Goal: Task Accomplishment & Management: Manage account settings

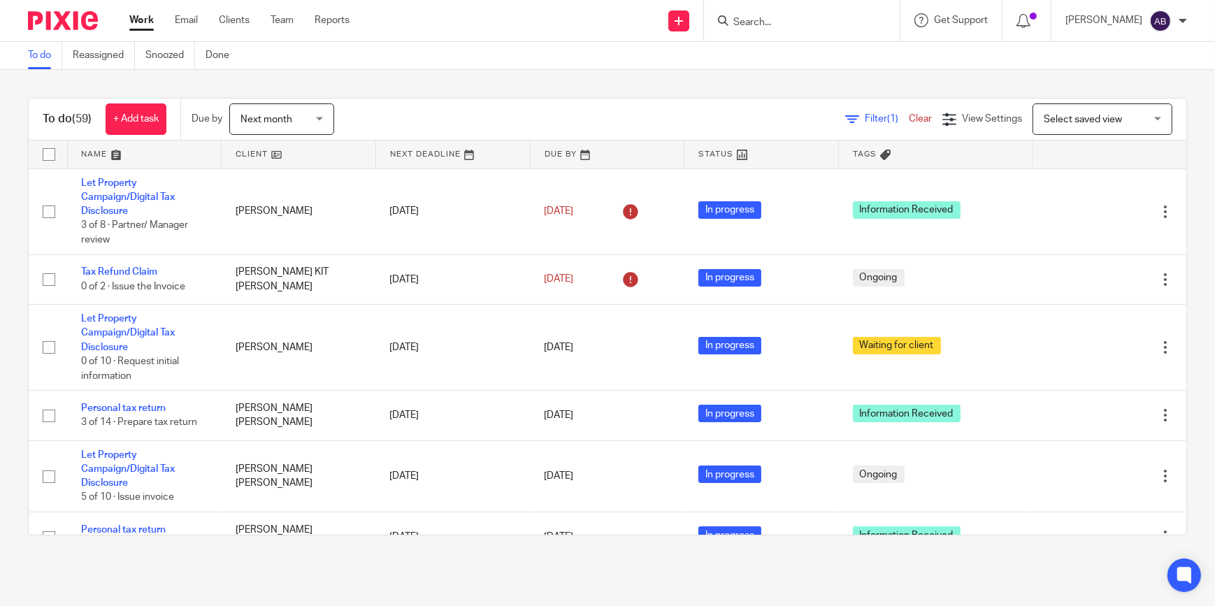
click at [854, 19] on input "Search" at bounding box center [795, 23] width 126 height 13
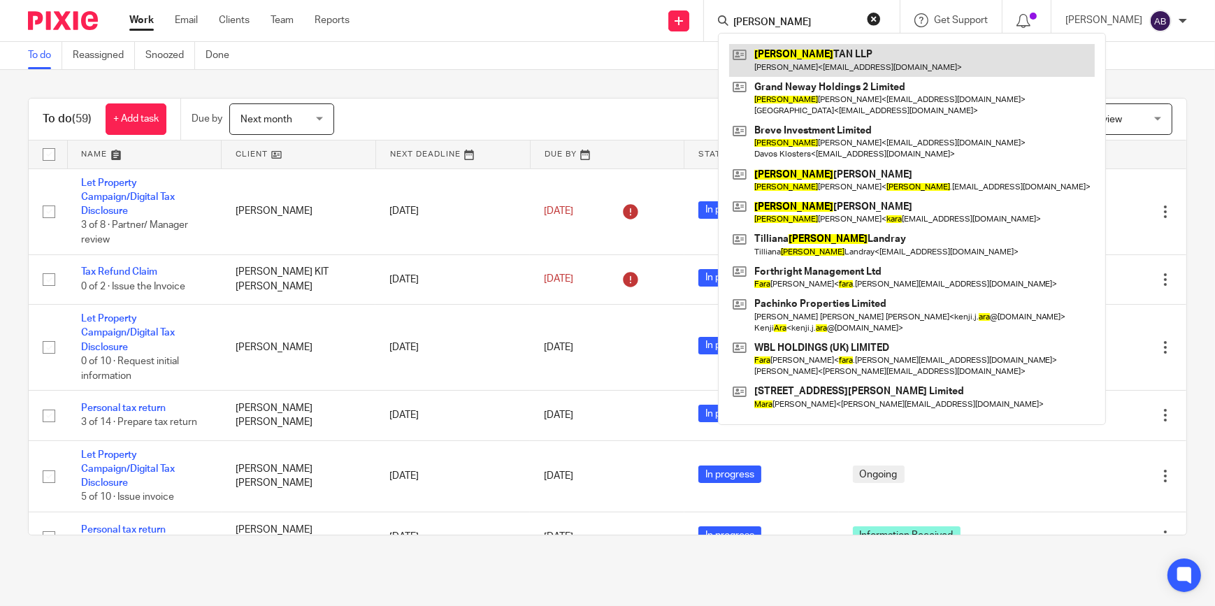
type input "jara tan"
click at [831, 66] on link at bounding box center [912, 60] width 366 height 32
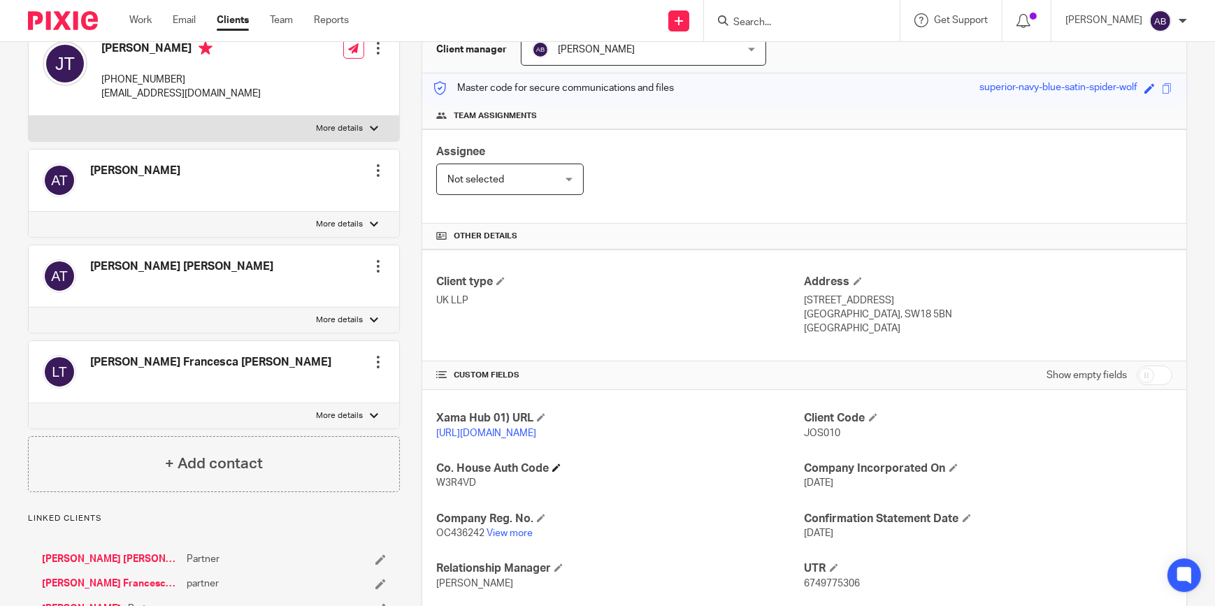
scroll to position [254, 0]
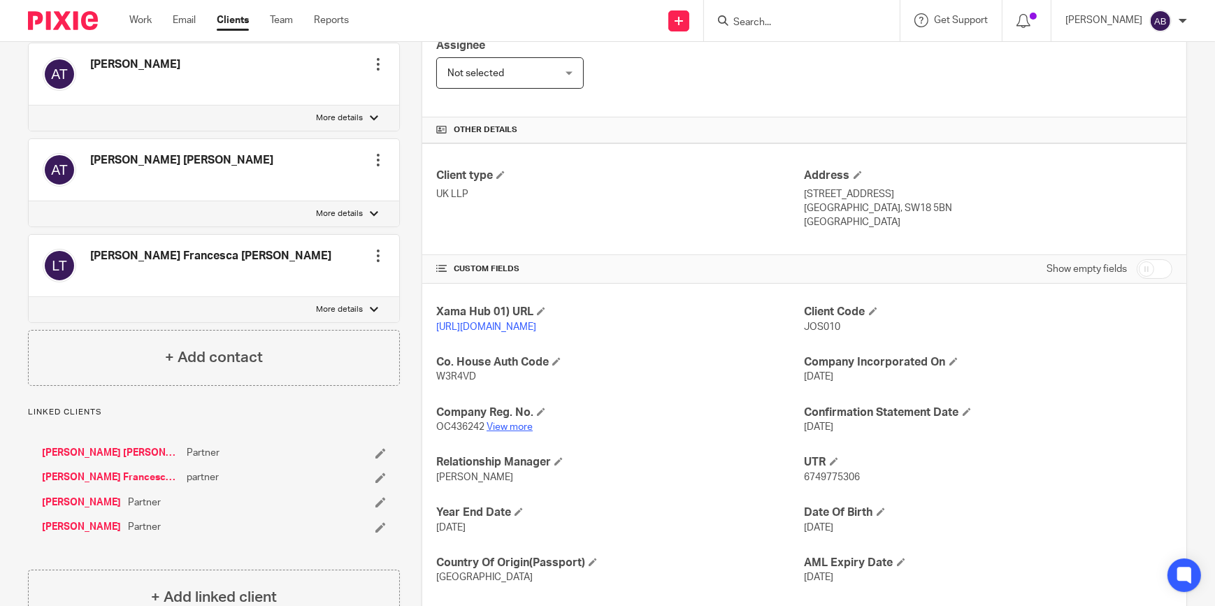
click at [508, 432] on link "View more" at bounding box center [510, 427] width 46 height 10
click at [129, 15] on link "Work" at bounding box center [140, 20] width 22 height 14
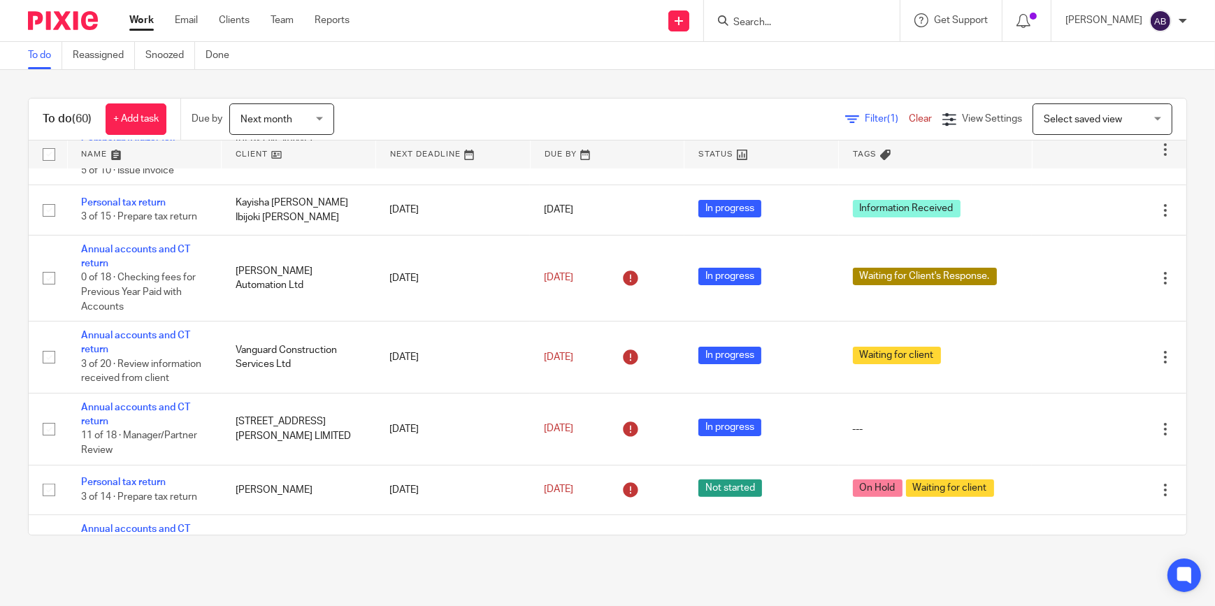
scroll to position [636, 0]
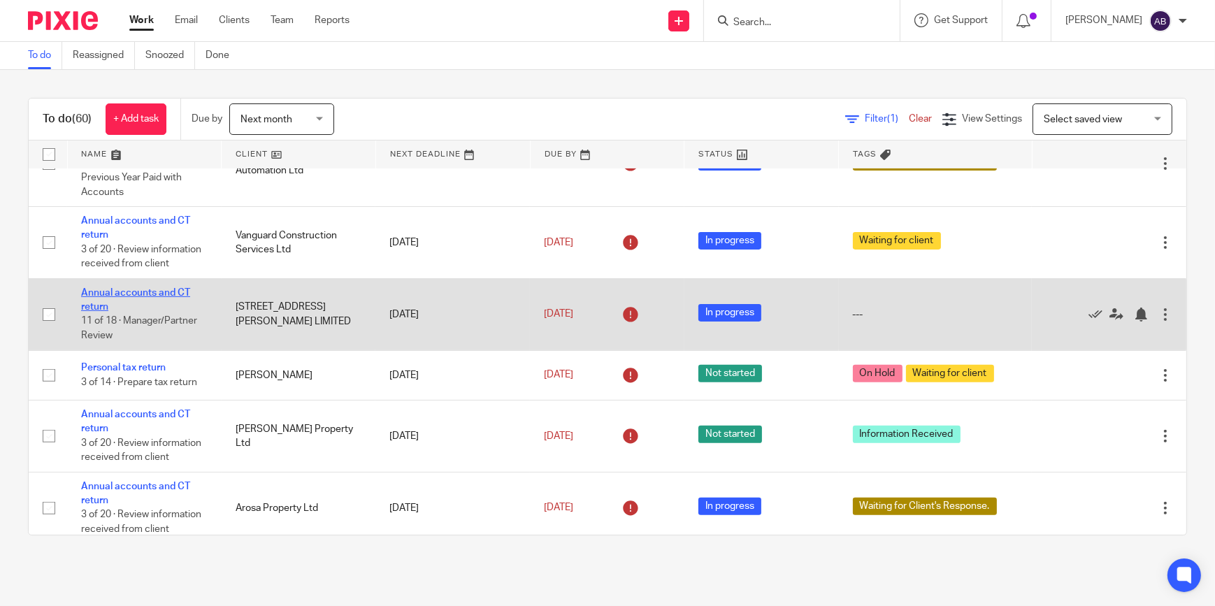
click at [136, 289] on link "Annual accounts and CT return" at bounding box center [135, 300] width 109 height 24
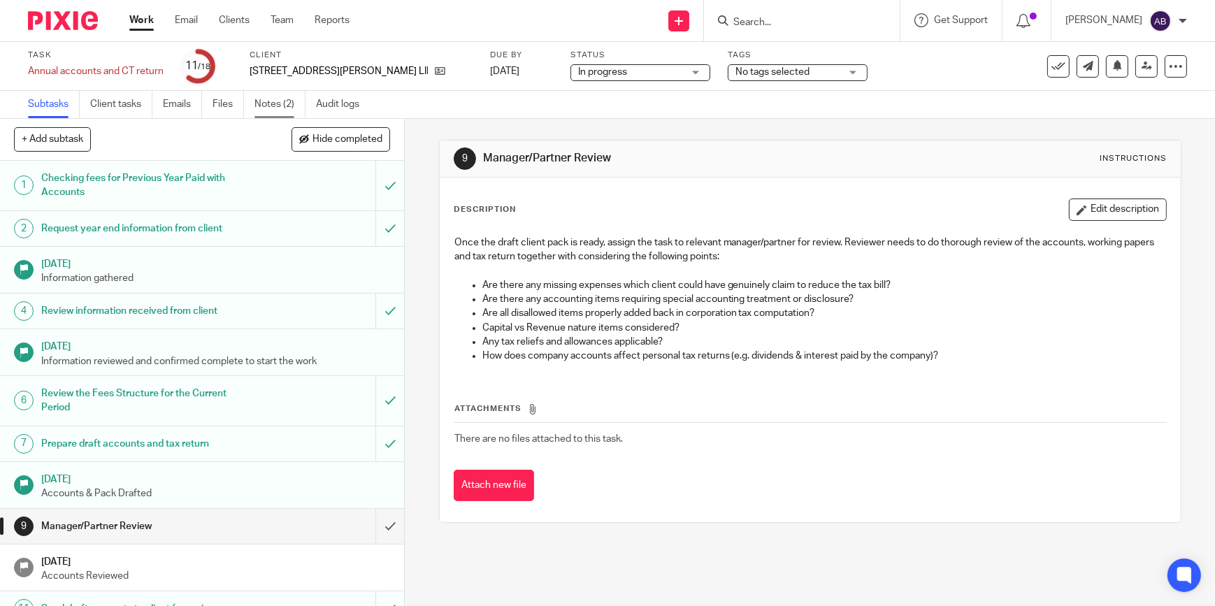
click at [283, 105] on link "Notes (2)" at bounding box center [280, 104] width 51 height 27
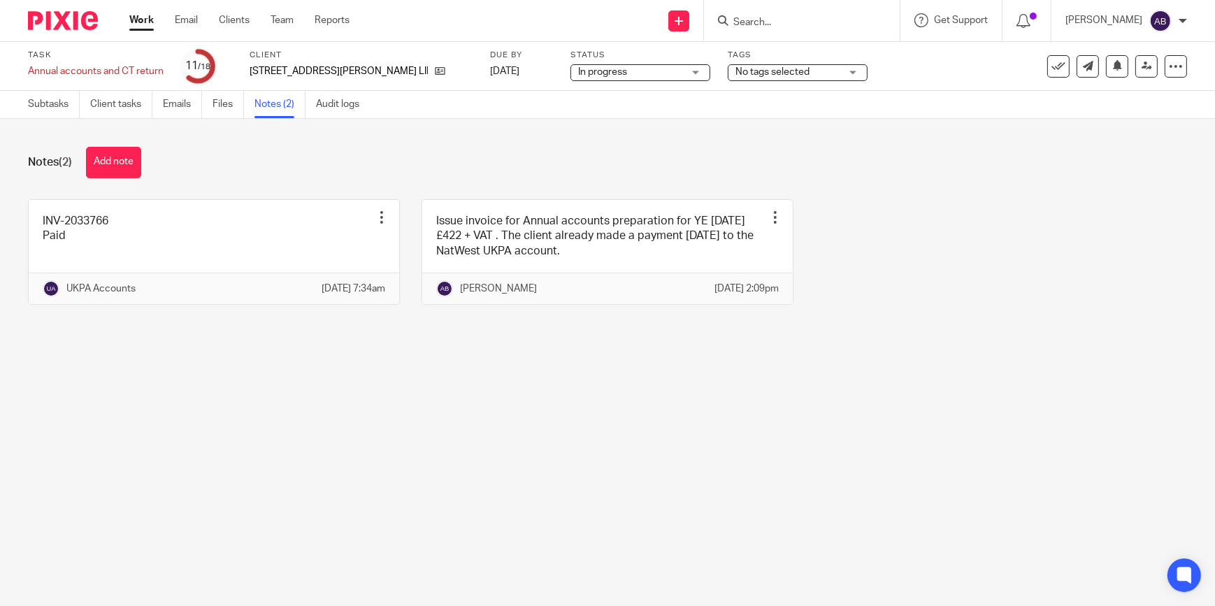
click at [134, 15] on link "Work" at bounding box center [141, 20] width 24 height 14
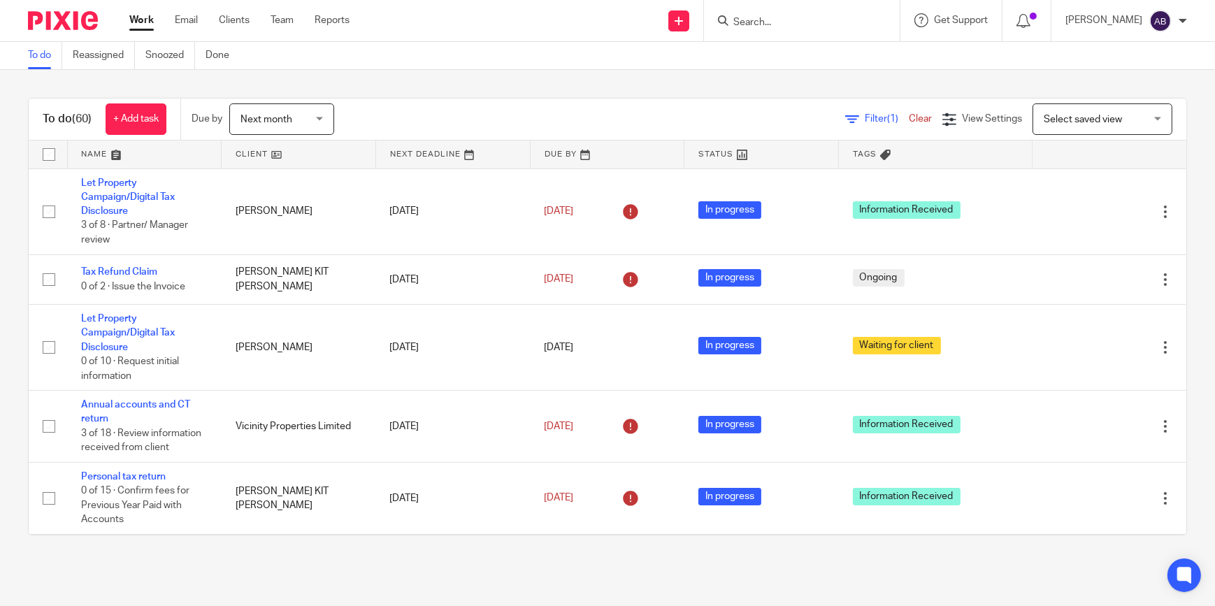
click at [818, 33] on div at bounding box center [802, 20] width 196 height 41
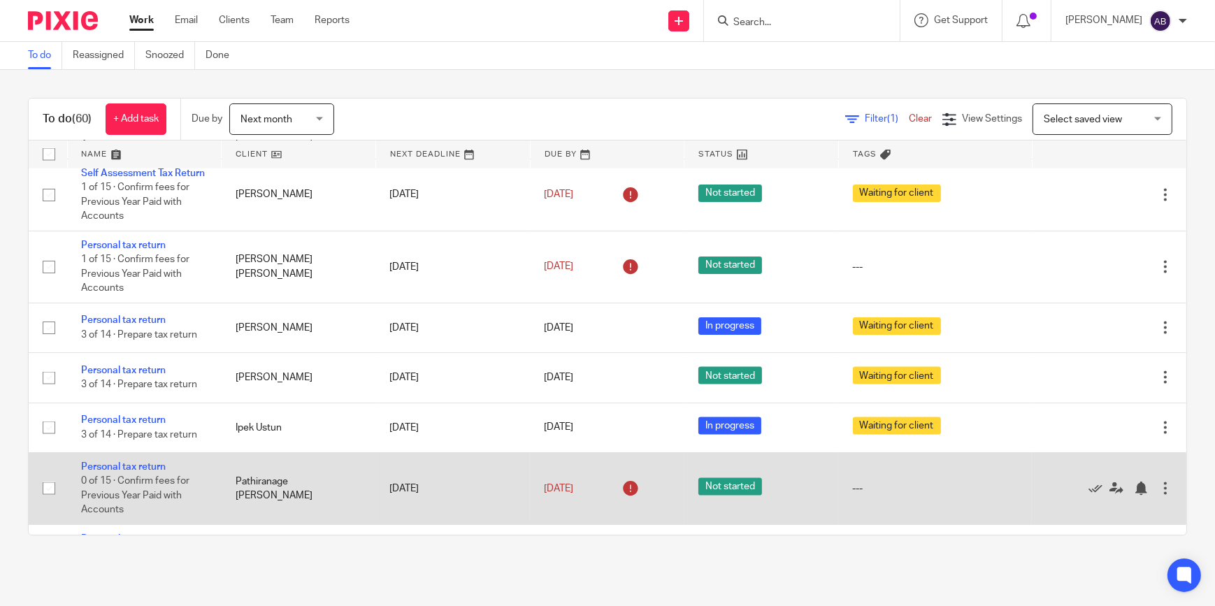
scroll to position [2733, 0]
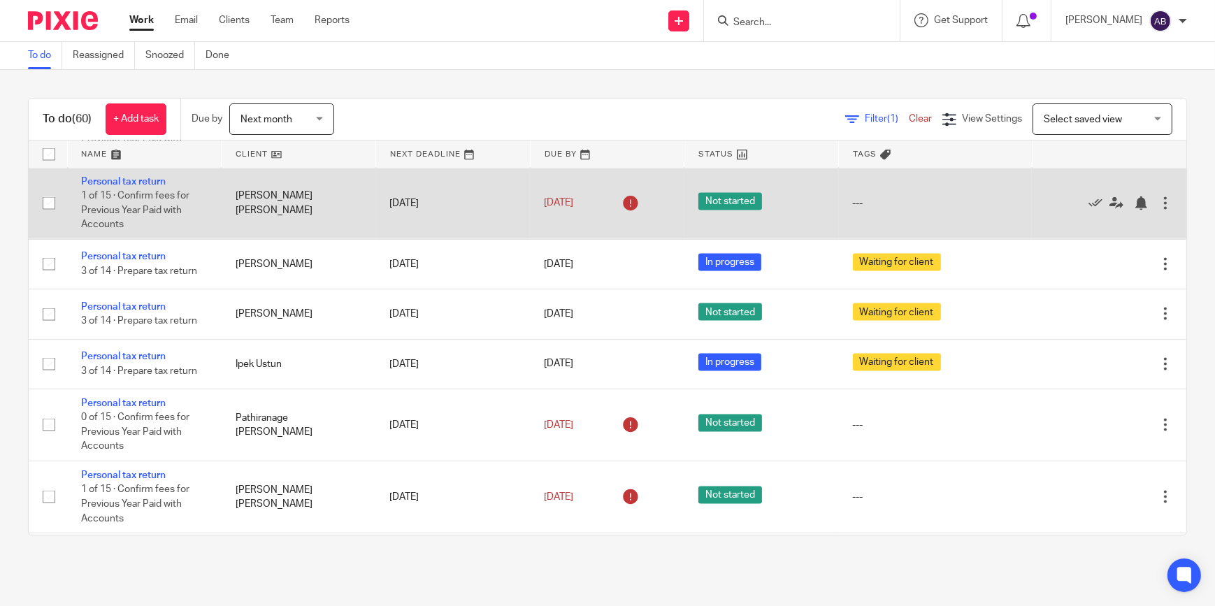
drag, startPoint x: 301, startPoint y: 209, endPoint x: 227, endPoint y: 196, distance: 75.9
click at [227, 196] on td "[PERSON_NAME] [PERSON_NAME]" at bounding box center [299, 203] width 155 height 72
click at [50, 196] on input "checkbox" at bounding box center [49, 203] width 27 height 27
checkbox input "true"
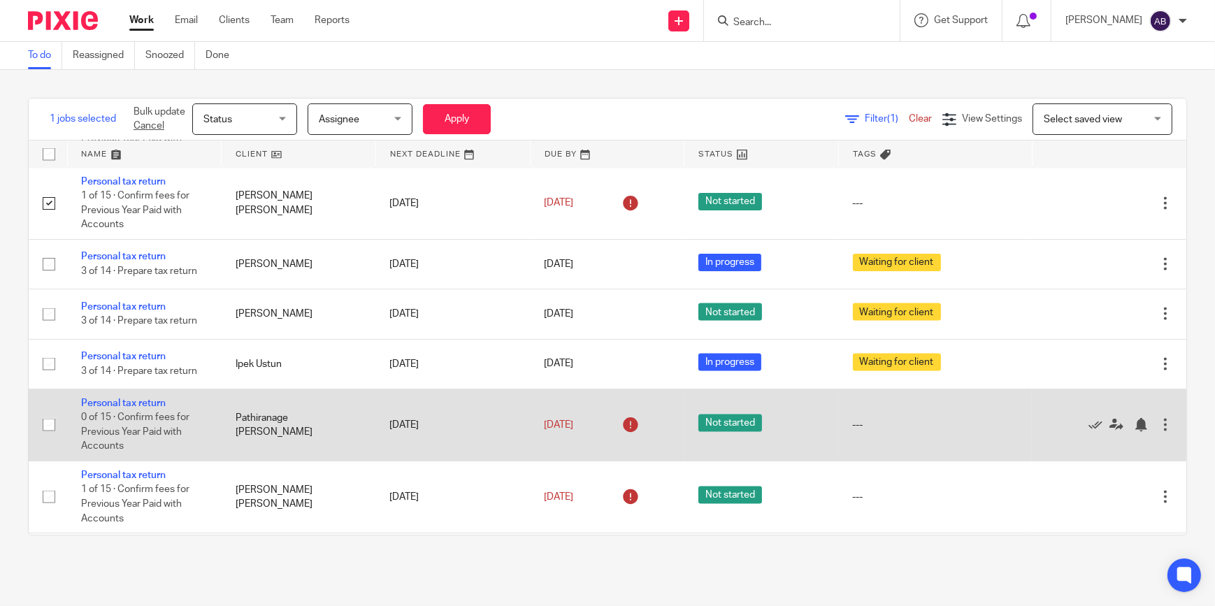
click at [49, 417] on input "checkbox" at bounding box center [49, 425] width 27 height 27
checkbox input "true"
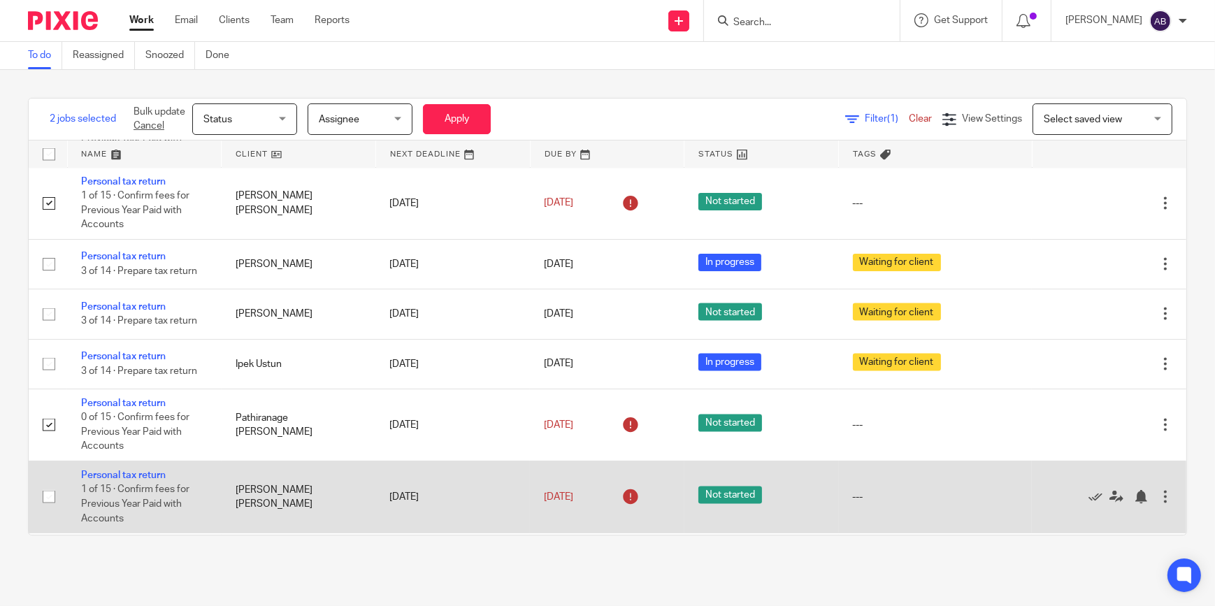
click at [41, 496] on input "checkbox" at bounding box center [49, 497] width 27 height 27
checkbox input "true"
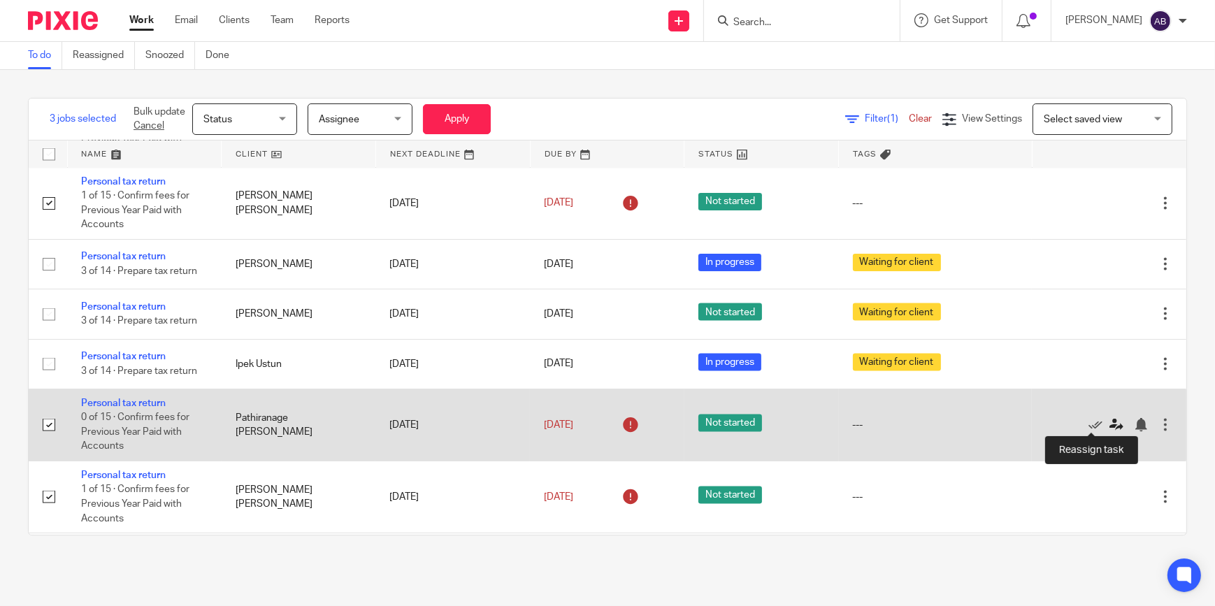
click at [1110, 422] on icon at bounding box center [1117, 425] width 14 height 14
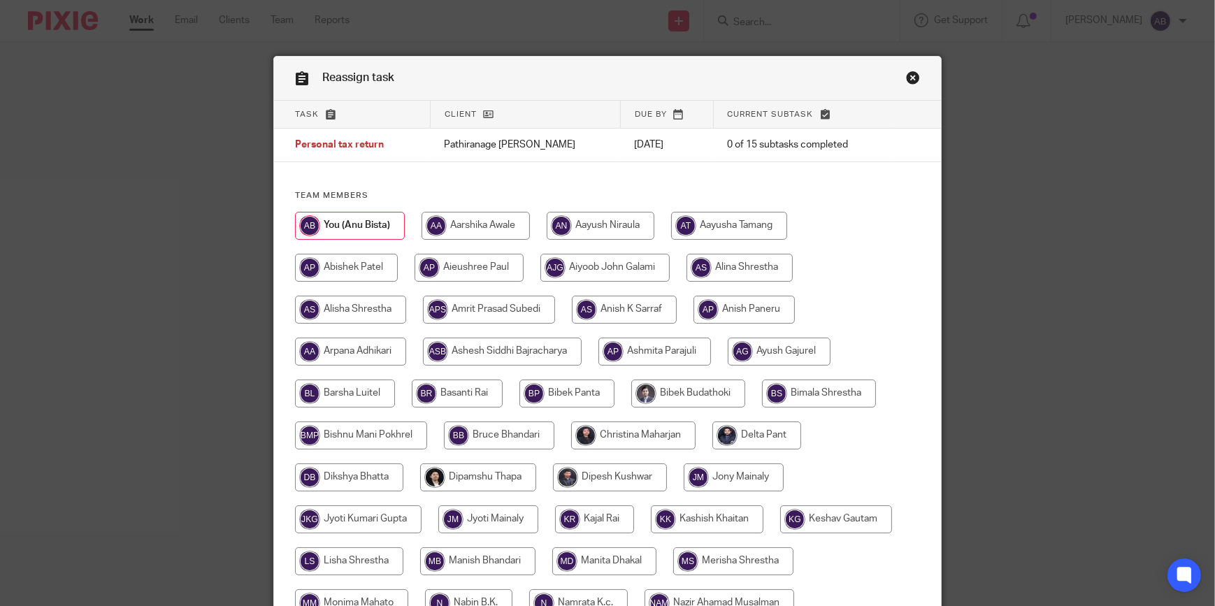
click at [349, 345] on input "radio" at bounding box center [350, 352] width 111 height 28
radio input "true"
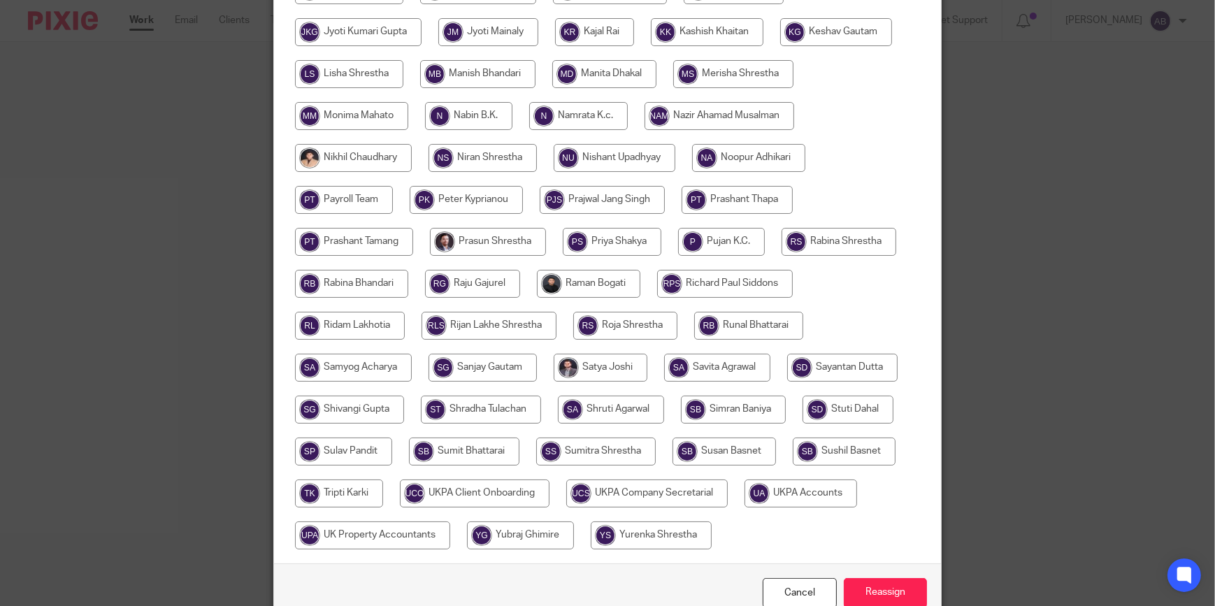
scroll to position [559, 0]
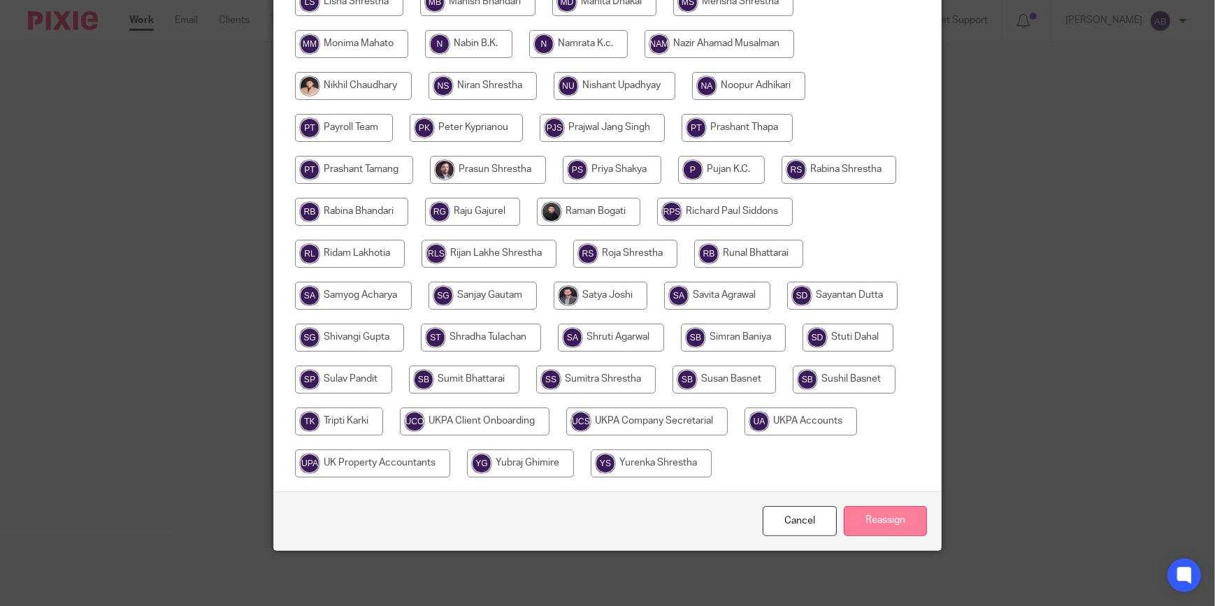
click at [885, 529] on input "Reassign" at bounding box center [885, 521] width 83 height 30
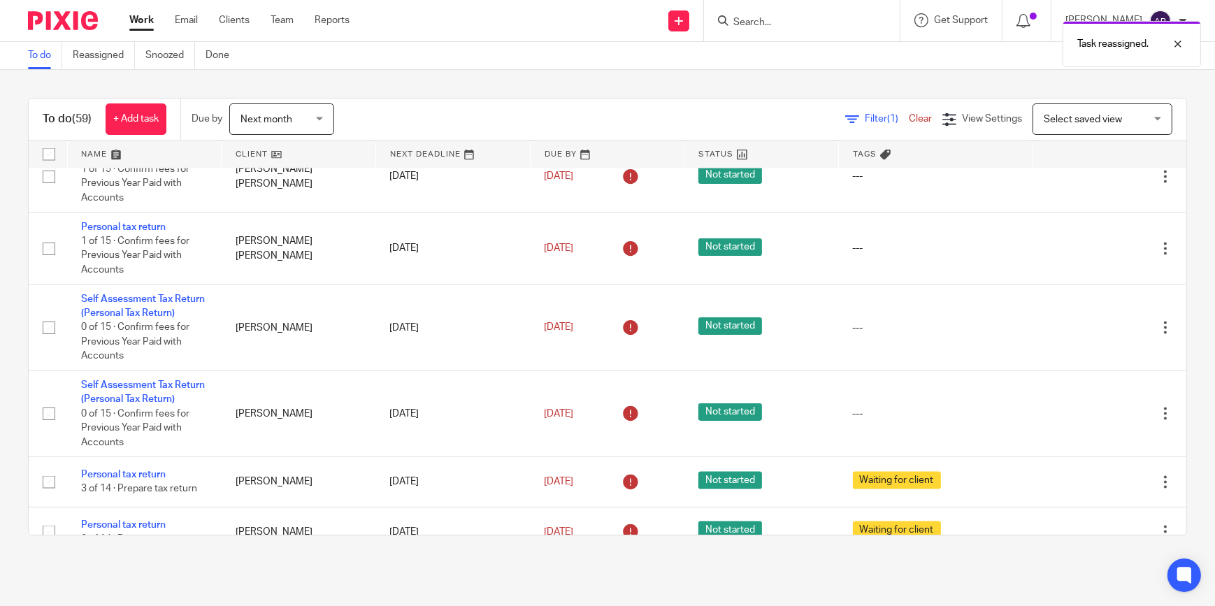
scroll to position [2797, 0]
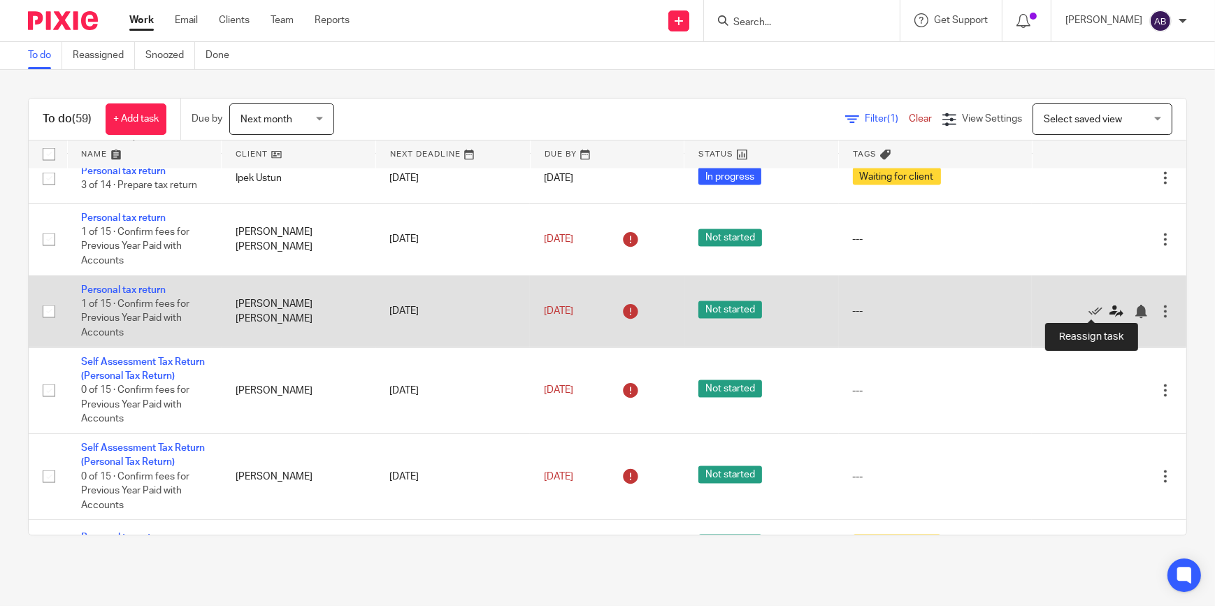
click at [1110, 306] on icon at bounding box center [1117, 312] width 14 height 14
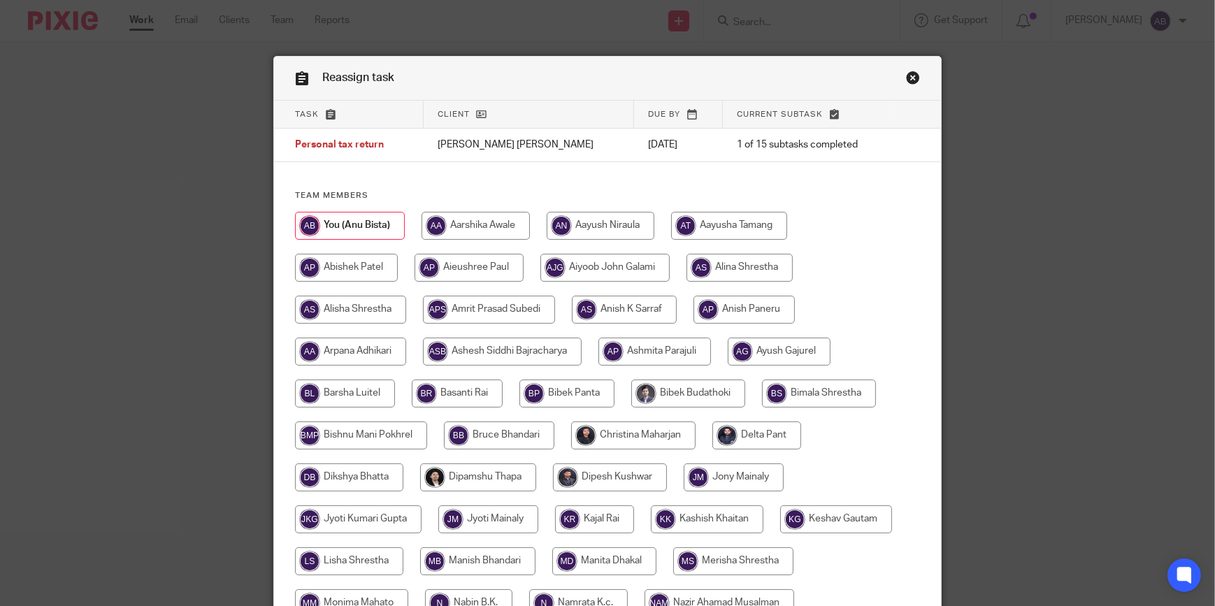
click at [378, 352] on input "radio" at bounding box center [350, 352] width 111 height 28
radio input "true"
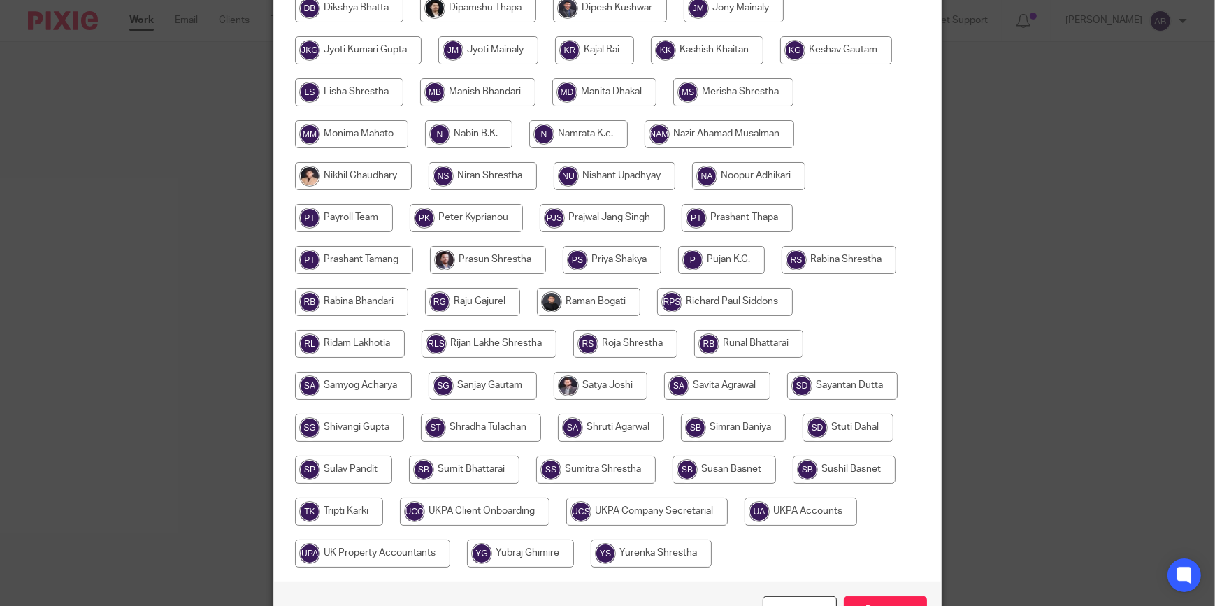
scroll to position [559, 0]
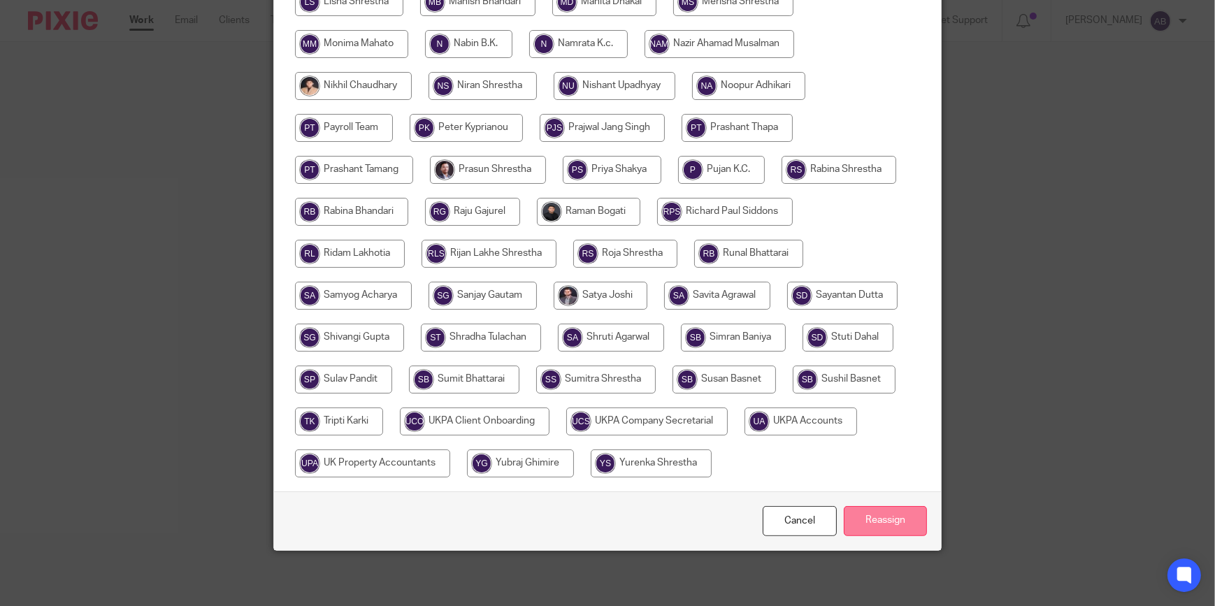
click at [882, 519] on input "Reassign" at bounding box center [885, 521] width 83 height 30
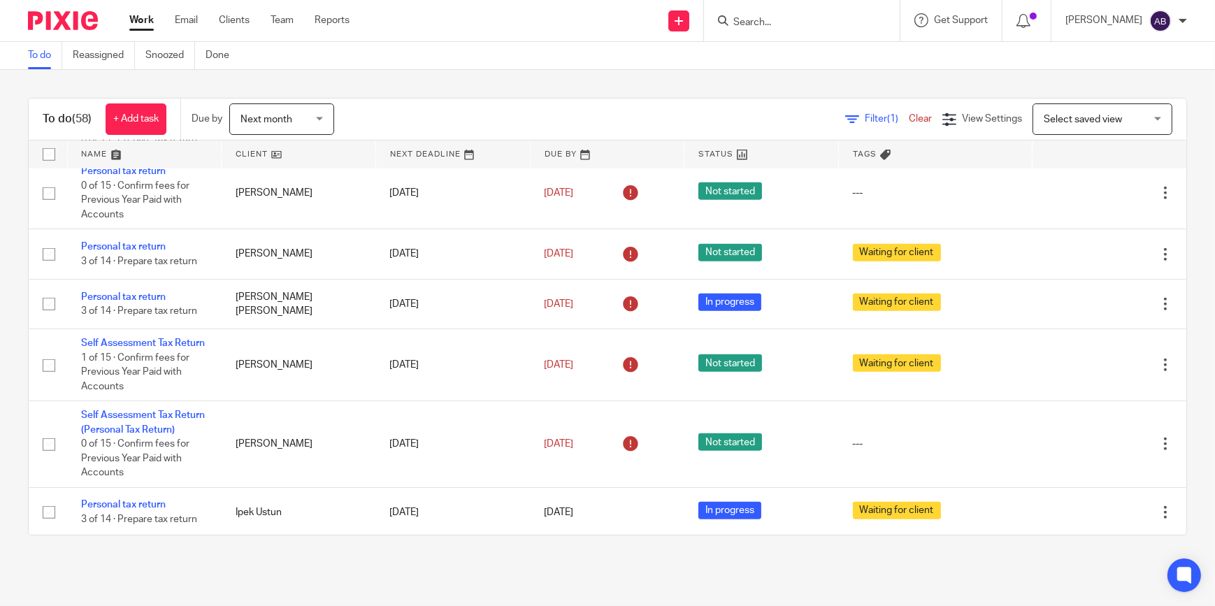
scroll to position [2351, 0]
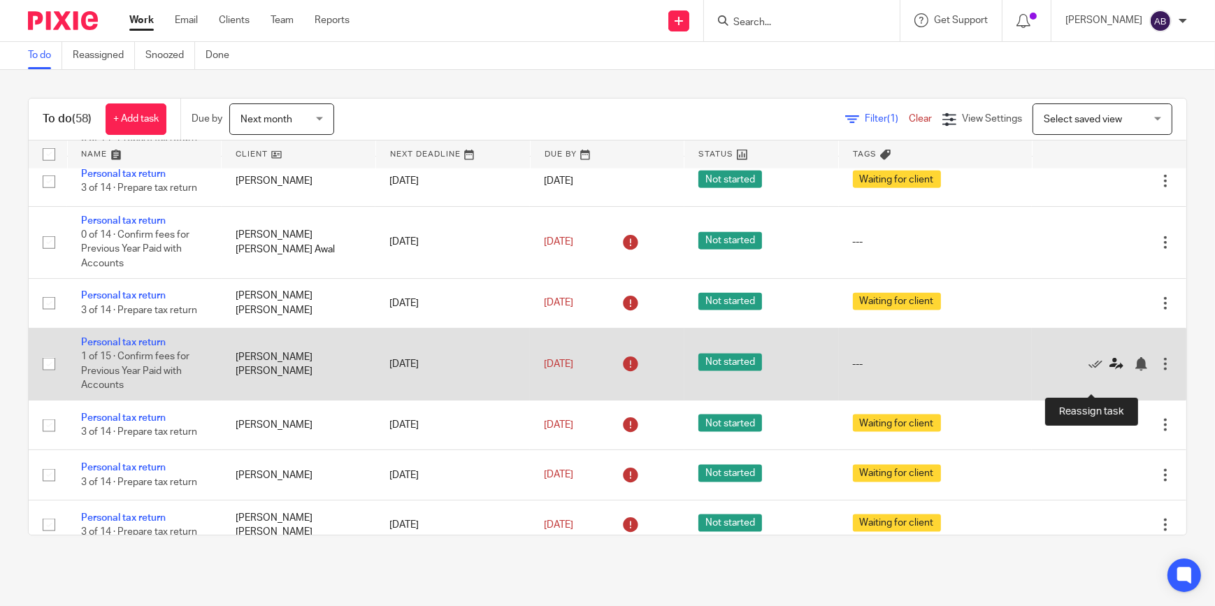
click at [1110, 371] on icon at bounding box center [1117, 364] width 14 height 14
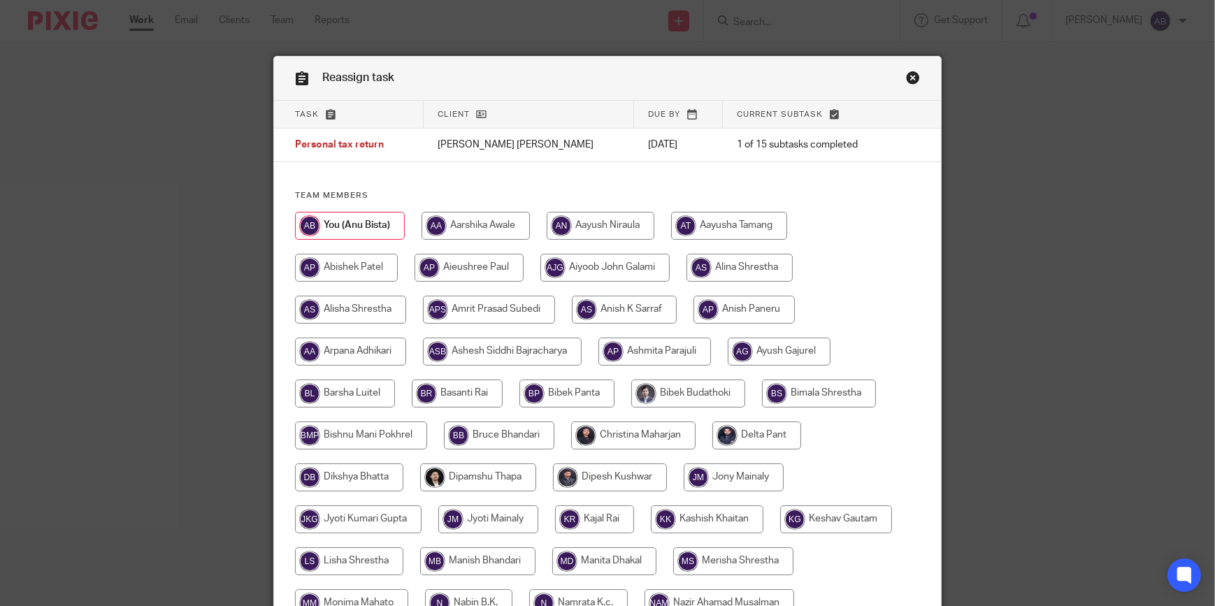
click at [347, 351] on input "radio" at bounding box center [350, 352] width 111 height 28
radio input "true"
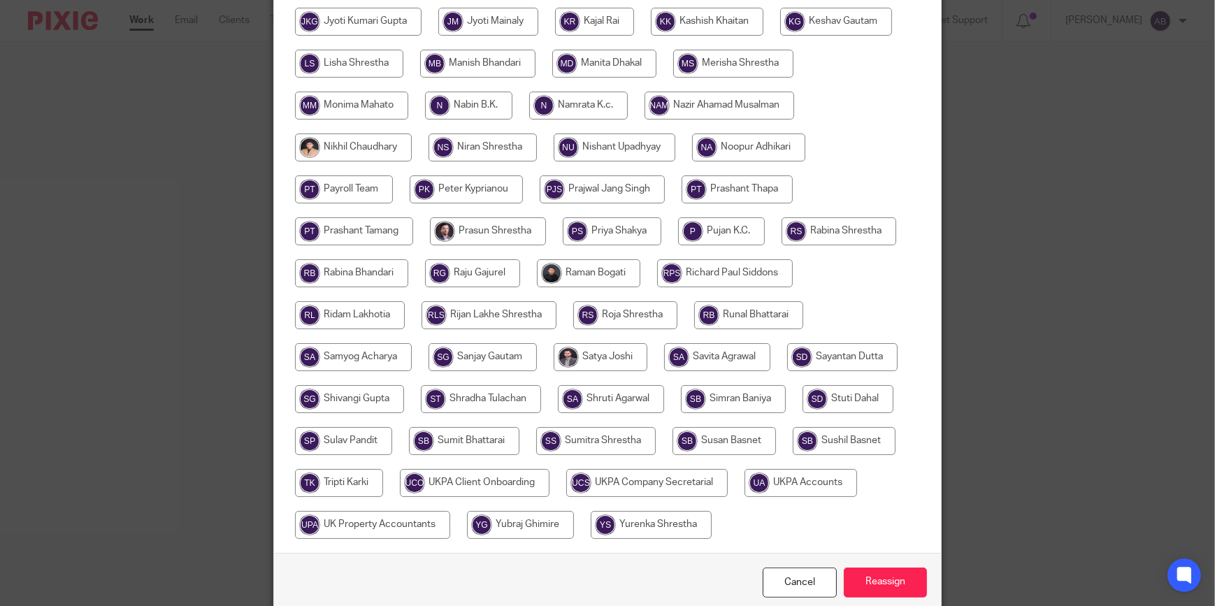
scroll to position [559, 0]
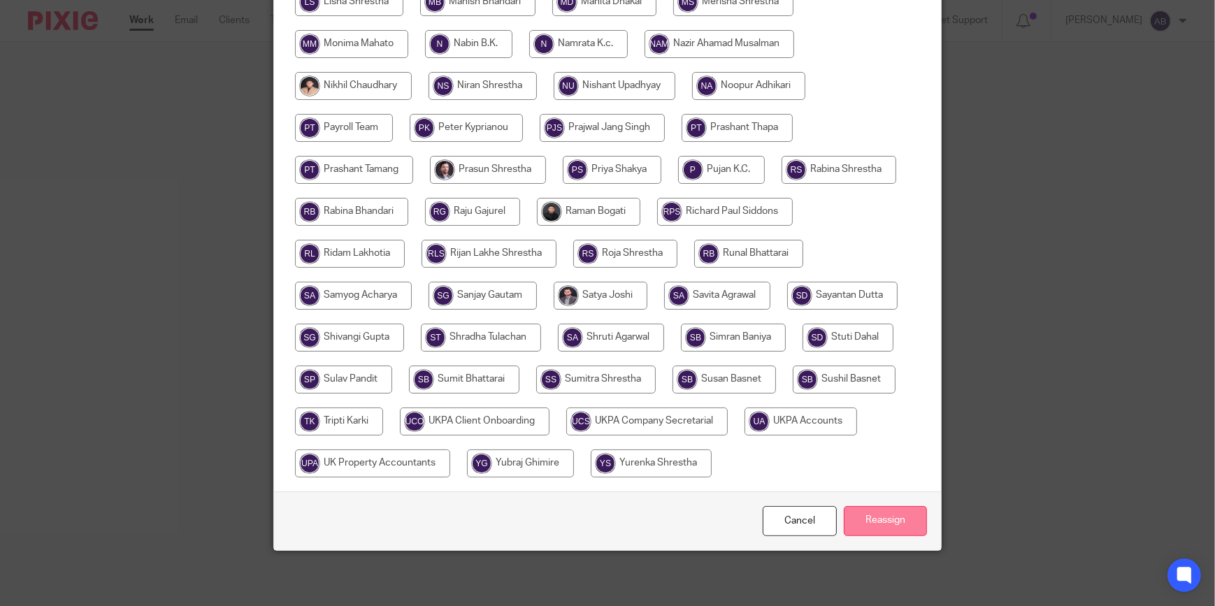
click at [873, 517] on input "Reassign" at bounding box center [885, 521] width 83 height 30
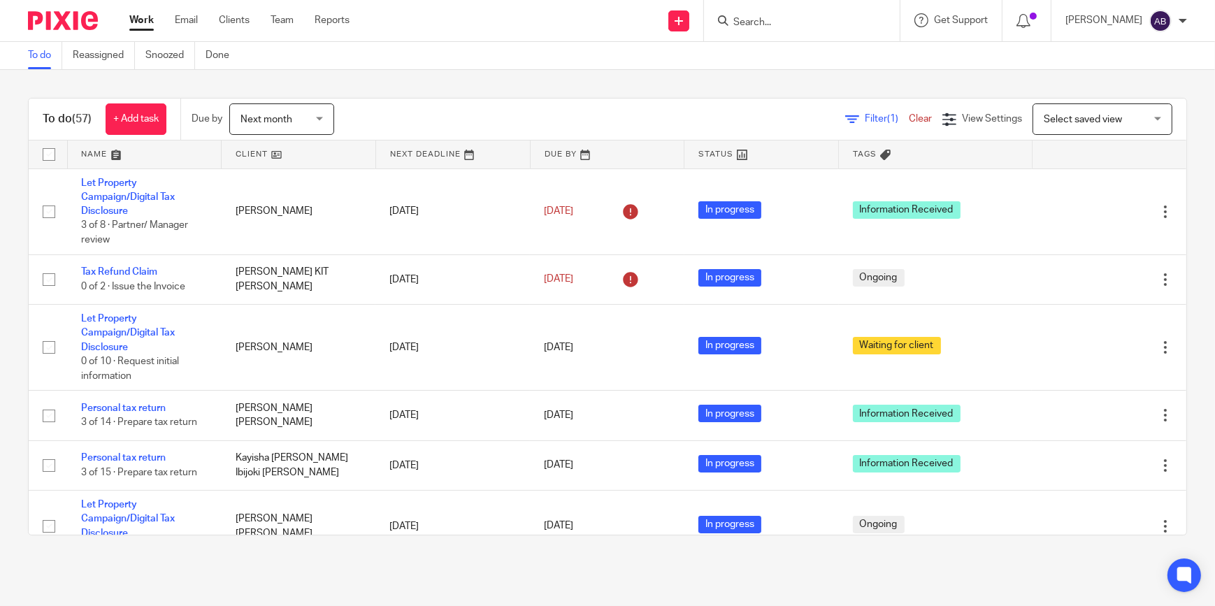
drag, startPoint x: 826, startPoint y: 566, endPoint x: 815, endPoint y: 544, distance: 24.7
click at [826, 566] on main "To do Reassigned Snoozed Done To do (57) + Add task Due by Next month Next mont…" at bounding box center [607, 303] width 1215 height 606
